Goal: Check status: Check status

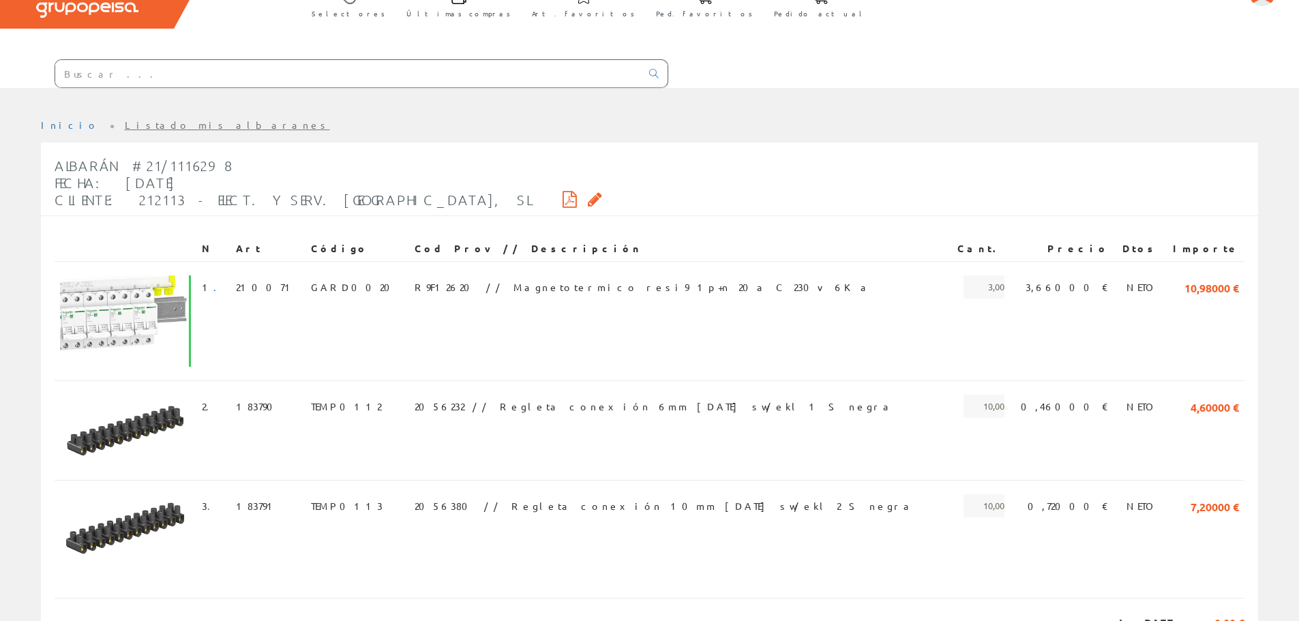
scroll to position [68, 0]
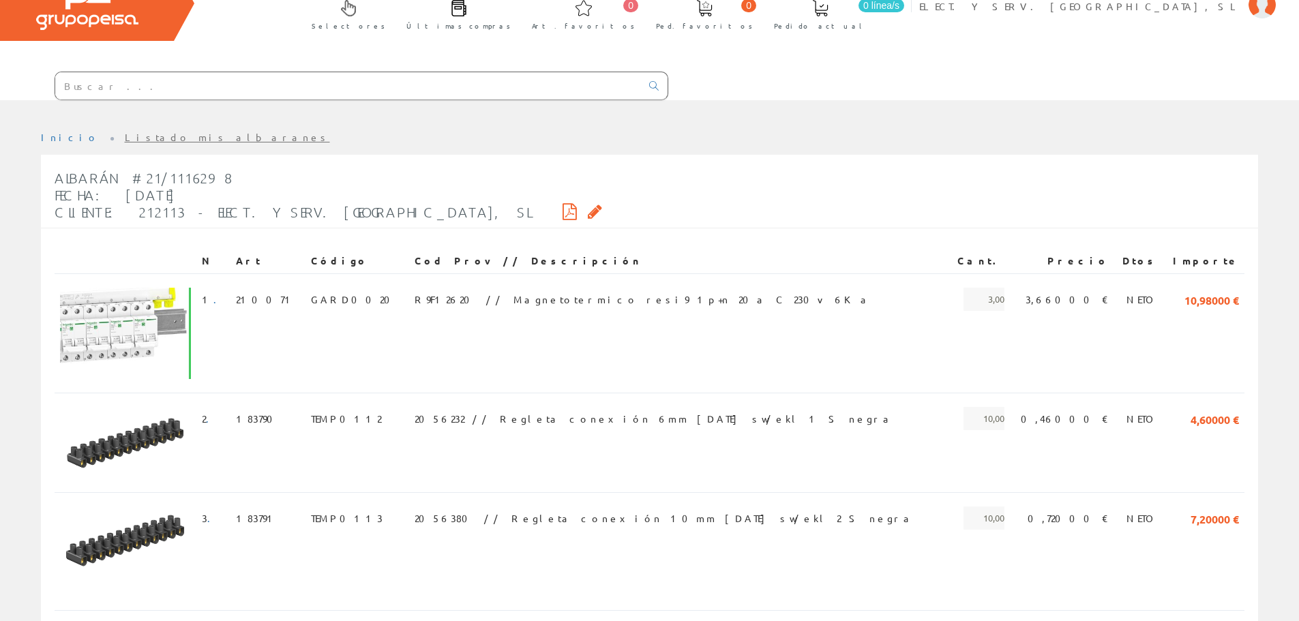
drag, startPoint x: 139, startPoint y: 134, endPoint x: 152, endPoint y: 138, distance: 13.8
click at [139, 134] on link "Listado mis albaranes" at bounding box center [227, 137] width 205 height 12
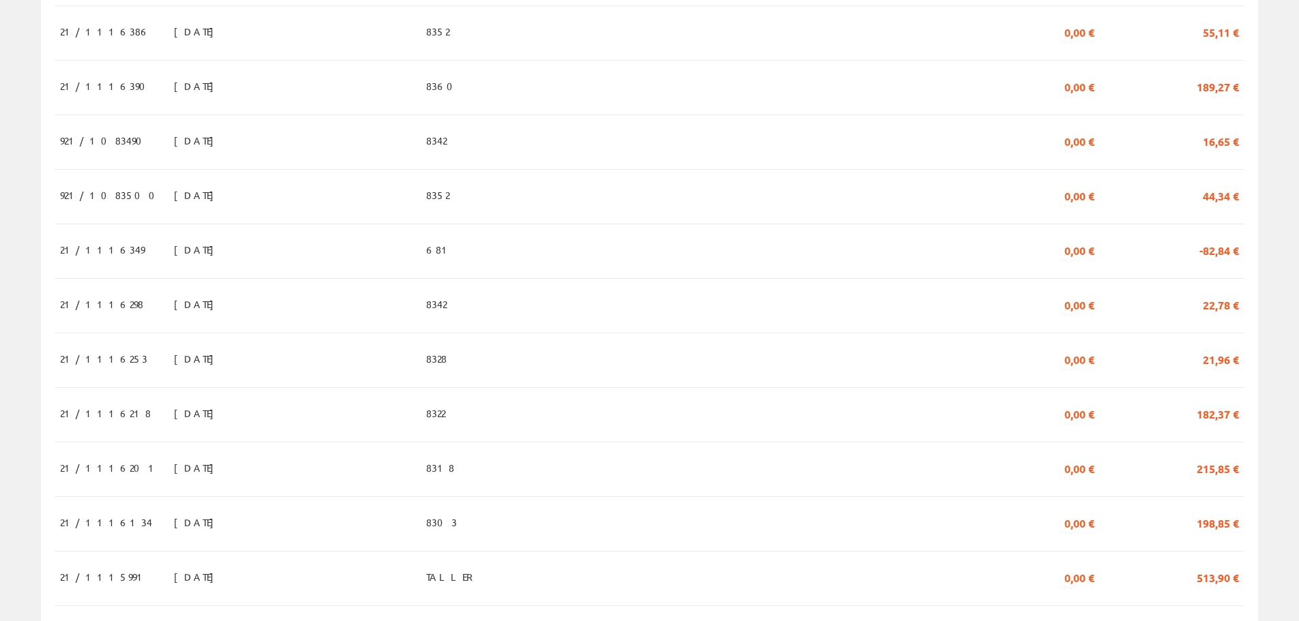
scroll to position [886, 0]
click at [376, 269] on td "[DATE]" at bounding box center [294, 251] width 252 height 55
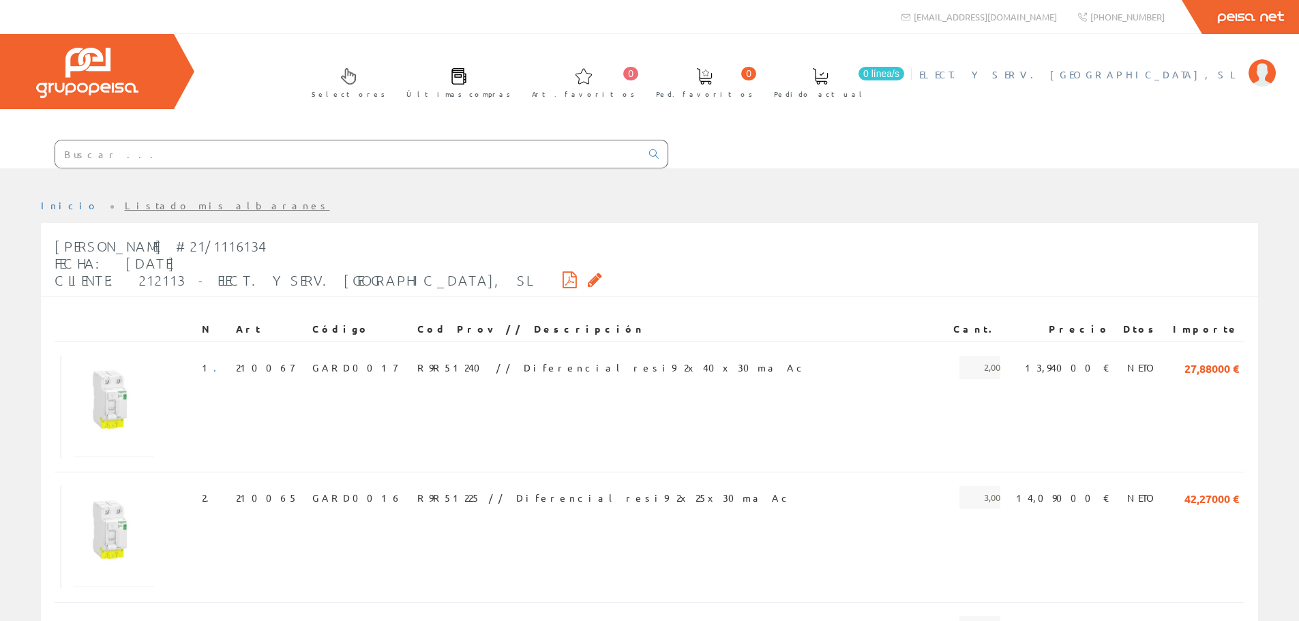
click at [1162, 78] on span "ELECT. Y SERV. [GEOGRAPHIC_DATA], SL" at bounding box center [1080, 74] width 322 height 14
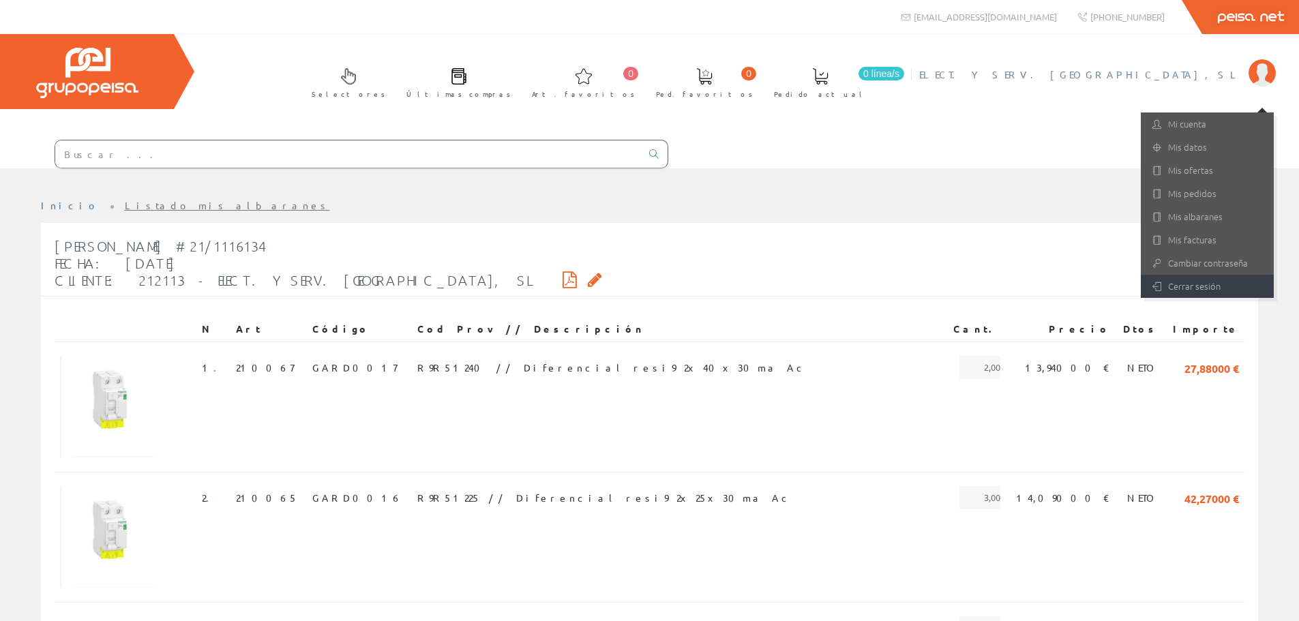
click at [1192, 277] on link "Cerrar sesión" at bounding box center [1206, 286] width 133 height 23
